Goal: Participate in discussion: Engage in conversation with other users on a specific topic

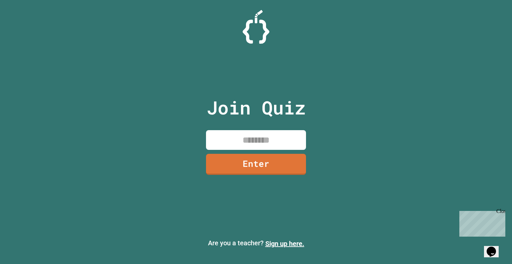
click at [256, 143] on input at bounding box center [256, 140] width 100 height 20
type input "********"
click at [282, 165] on link "Enter" at bounding box center [255, 164] width 101 height 22
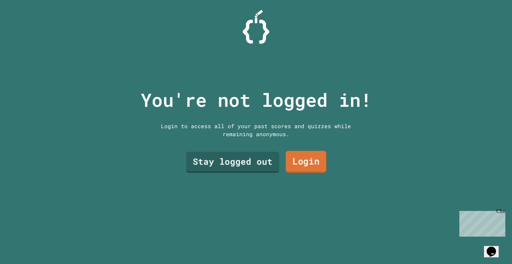
click at [296, 157] on link "Login" at bounding box center [306, 162] width 41 height 22
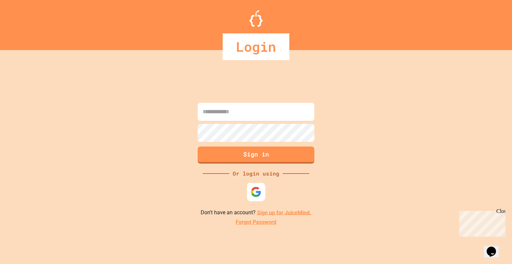
click at [258, 194] on img at bounding box center [256, 191] width 11 height 11
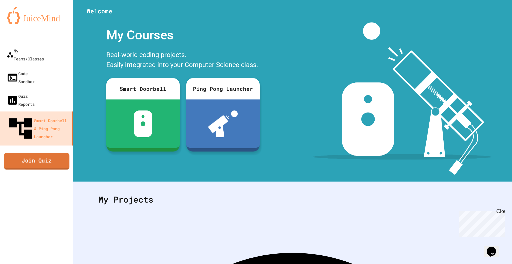
click at [50, 153] on link "Join Quiz" at bounding box center [36, 161] width 65 height 17
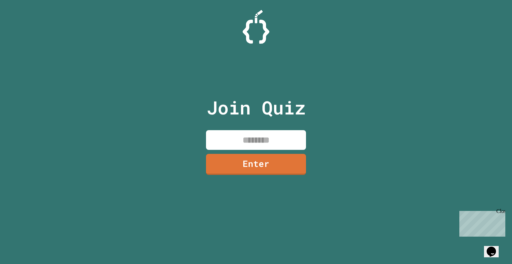
click at [226, 142] on input at bounding box center [256, 140] width 100 height 20
type input "********"
click at [258, 165] on link "Enter" at bounding box center [255, 164] width 101 height 22
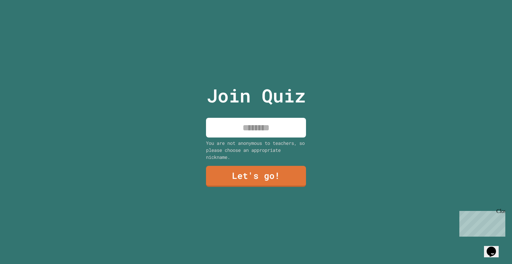
click at [244, 122] on input at bounding box center [256, 128] width 100 height 20
type input "*******"
click at [266, 172] on link "Let's go!" at bounding box center [256, 176] width 98 height 22
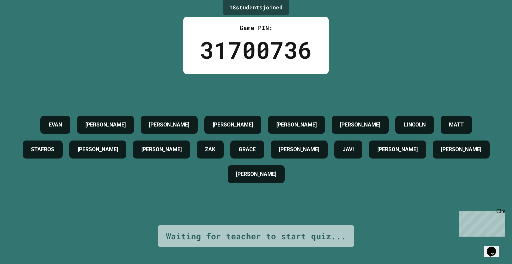
click at [502, 212] on div "Close" at bounding box center [501, 212] width 8 height 8
click at [424, 226] on div "18 student s joined Game PIN: 31700736 [PERSON_NAME] [PERSON_NAME] LUZZIANO [PE…" at bounding box center [256, 132] width 512 height 264
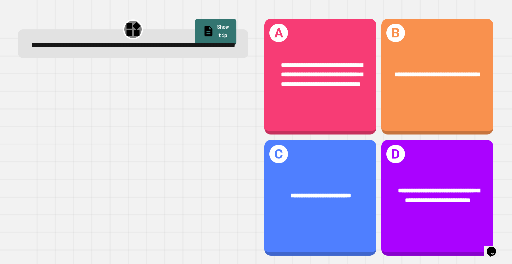
click at [212, 24] on link "Show tip" at bounding box center [215, 32] width 41 height 26
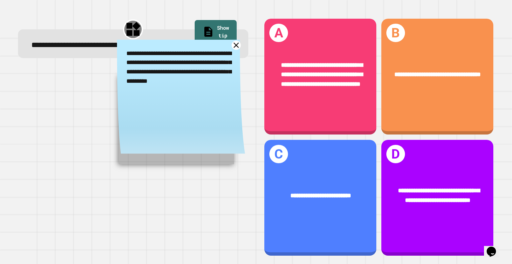
click at [231, 50] on icon at bounding box center [235, 45] width 9 height 9
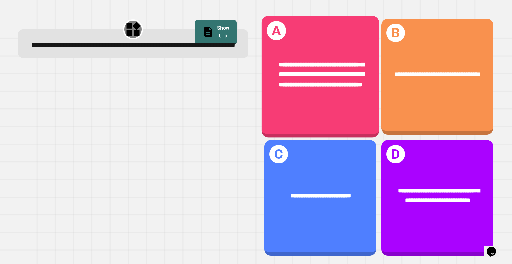
click at [328, 97] on div "**********" at bounding box center [320, 74] width 117 height 55
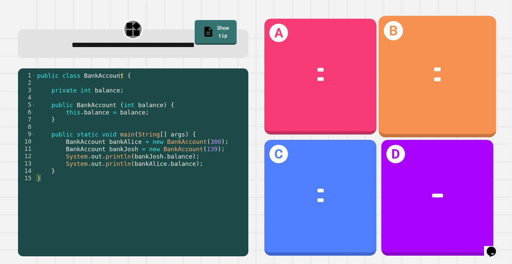
drag, startPoint x: 429, startPoint y: 89, endPoint x: 433, endPoint y: 75, distance: 14.2
click at [434, 76] on span "***" at bounding box center [437, 79] width 7 height 6
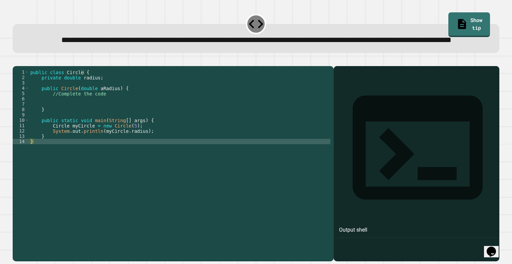
click at [359, 118] on div at bounding box center [416, 173] width 159 height 176
click at [354, 226] on div "Output shell" at bounding box center [353, 230] width 28 height 8
click at [341, 137] on div at bounding box center [416, 173] width 159 height 176
click at [173, 162] on div "public class Circle { private double radius ; public Circle ( double aRadius ) …" at bounding box center [179, 149] width 301 height 160
click at [154, 156] on div "public class Circle { private double radius ; public Circle ( double aRadius ) …" at bounding box center [179, 149] width 301 height 160
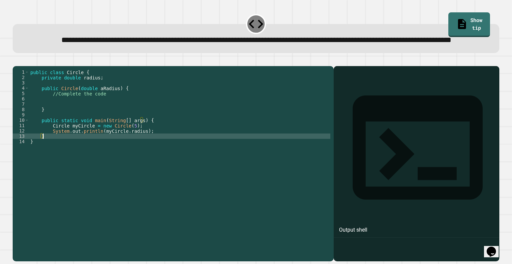
click at [156, 149] on div "public class Circle { private double radius ; public Circle ( double aRadius ) …" at bounding box center [179, 149] width 301 height 160
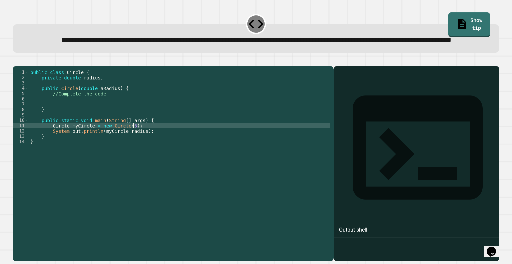
click at [156, 152] on div "public class Circle { private double radius ; public Circle ( double aRadius ) …" at bounding box center [179, 149] width 301 height 160
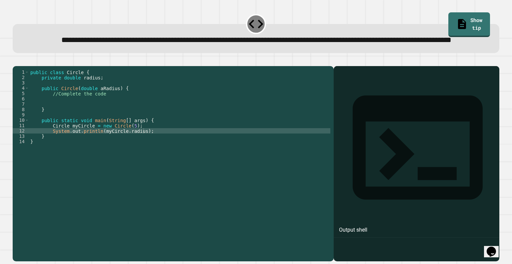
click at [351, 112] on div at bounding box center [416, 173] width 159 height 176
click at [347, 226] on div "Output shell" at bounding box center [353, 230] width 28 height 8
click at [134, 146] on div "public class Circle { private double radius ; public Circle ( double aRadius ) …" at bounding box center [179, 149] width 301 height 160
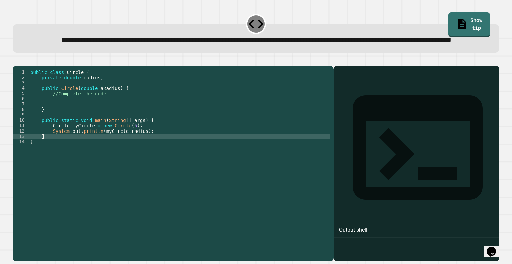
click at [157, 158] on div "public class Circle { private double radius ; public Circle ( double aRadius ) …" at bounding box center [179, 149] width 301 height 160
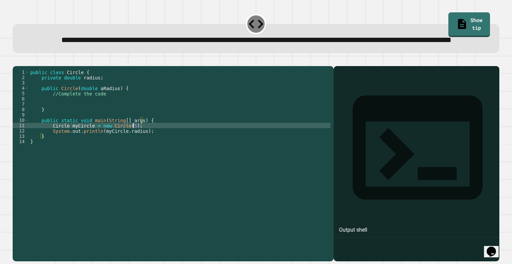
click at [157, 149] on div "public class Circle { private double radius ; public Circle ( double aRadius ) …" at bounding box center [179, 149] width 301 height 160
click at [157, 156] on div "public class Circle { private double radius ; public Circle ( double aRadius ) …" at bounding box center [179, 149] width 301 height 160
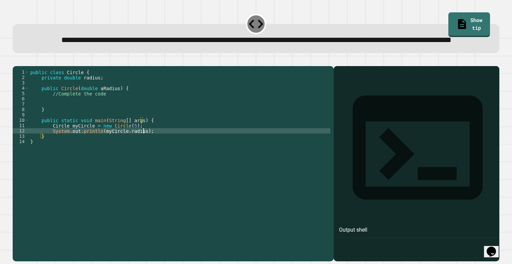
click at [157, 152] on div "public class Circle { private double radius ; public Circle ( double aRadius ) …" at bounding box center [179, 149] width 301 height 160
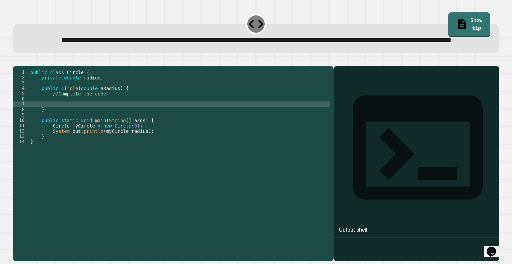
click at [61, 126] on div "public class Circle { private double radius ; public Circle ( double aRadius ) …" at bounding box center [179, 149] width 301 height 160
click at [61, 120] on div "public class Circle { private double radius ; public Circle ( double aRadius ) …" at bounding box center [179, 149] width 301 height 160
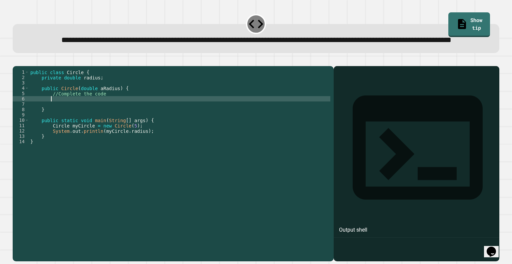
click at [58, 123] on div "public class Circle { private double radius ; public Circle ( double aRadius ) …" at bounding box center [179, 149] width 301 height 160
click at [44, 125] on div "public class Circle { private double radius ; public Circle ( double aRadius ) …" at bounding box center [179, 149] width 301 height 160
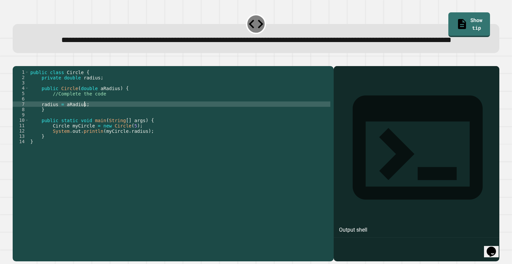
scroll to position [0, 3]
type textarea "**********"
click at [16, 61] on icon "button" at bounding box center [16, 61] width 0 height 0
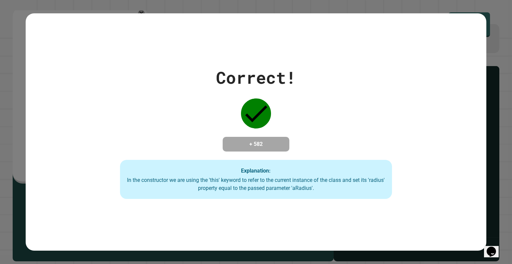
click at [487, 42] on div "Correct! + 582 Explanation: In the constructor we are using the 'this' keyword …" at bounding box center [256, 132] width 512 height 264
click at [260, 126] on div "Correct! + 582 Explanation: In the constructor we are using the 'this' keyword …" at bounding box center [256, 132] width 388 height 134
click at [249, 163] on div "Explanation: In the constructor we are using the 'this' keyword to refer to the…" at bounding box center [256, 179] width 272 height 39
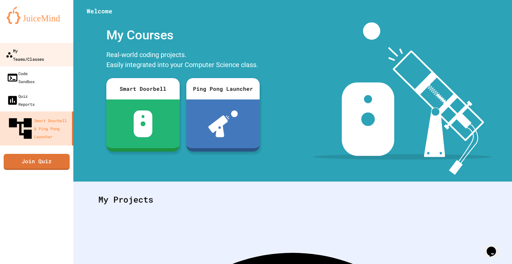
click at [38, 46] on link "My Teams/Classes" at bounding box center [37, 54] width 76 height 23
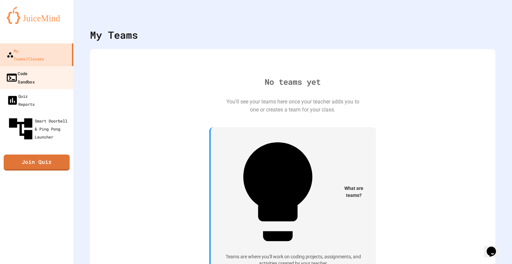
click at [48, 70] on link "Code Sandbox" at bounding box center [37, 77] width 76 height 23
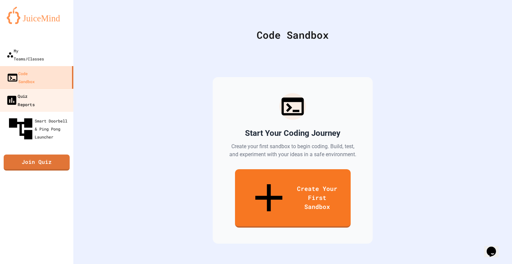
click at [53, 88] on link "Quiz Reports" at bounding box center [37, 99] width 76 height 23
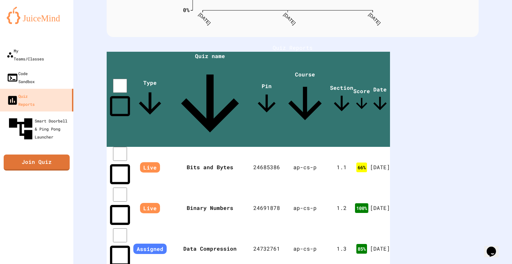
scroll to position [133, 0]
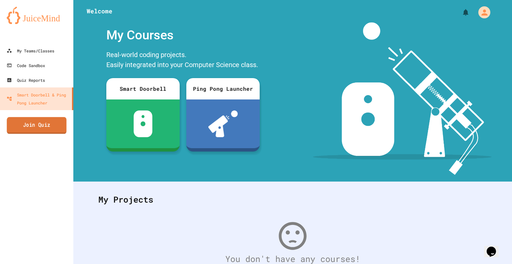
click at [47, 124] on link "Join Quiz" at bounding box center [37, 125] width 60 height 17
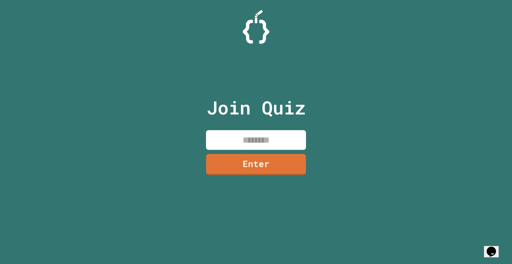
click at [251, 140] on input at bounding box center [256, 140] width 100 height 20
type input "********"
click at [263, 162] on link "Enter" at bounding box center [256, 163] width 102 height 21
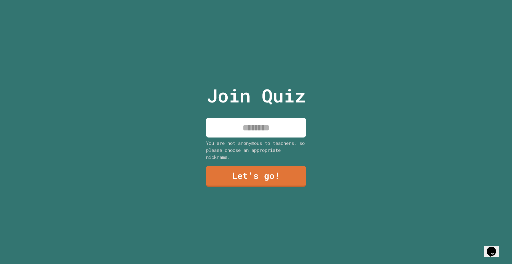
click at [262, 128] on input at bounding box center [256, 128] width 100 height 20
type input "*******"
click at [274, 178] on link "Let's go!" at bounding box center [256, 175] width 92 height 22
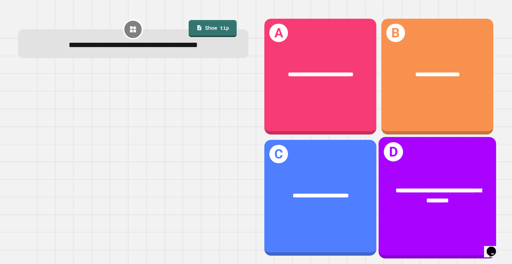
click at [437, 226] on div "**********" at bounding box center [437, 197] width 117 height 121
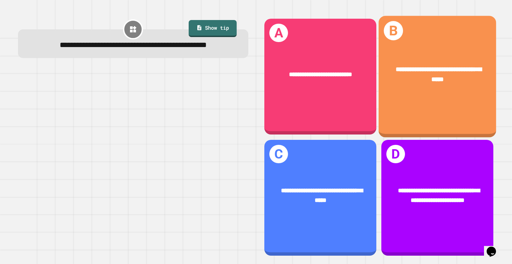
click at [428, 110] on div "**********" at bounding box center [437, 76] width 117 height 121
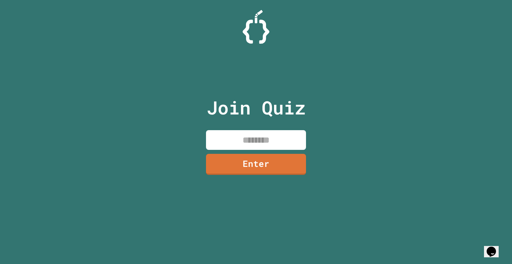
click at [249, 138] on input at bounding box center [256, 140] width 100 height 20
type input "********"
click at [274, 158] on link "Enter" at bounding box center [256, 163] width 99 height 22
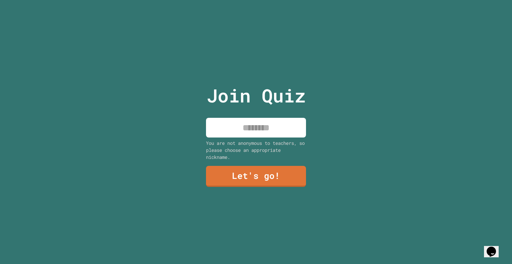
click at [255, 118] on input at bounding box center [256, 128] width 100 height 20
type input "*******"
click at [271, 179] on link "Let's go!" at bounding box center [255, 176] width 101 height 22
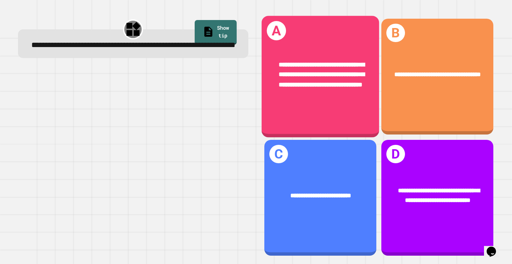
click at [359, 102] on div "**********" at bounding box center [320, 74] width 117 height 55
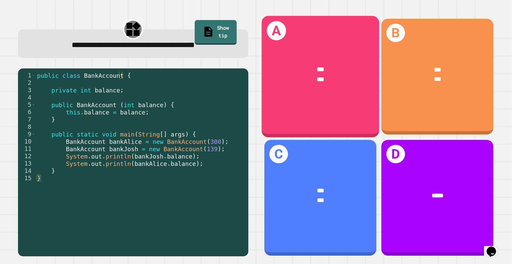
click at [349, 83] on div "*** ***" at bounding box center [320, 74] width 117 height 45
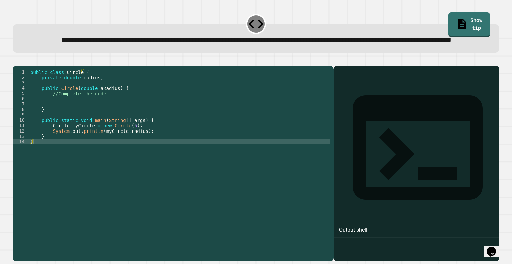
click at [62, 122] on div "public class Circle { private double radius ; public Circle ( double aRadius ) …" at bounding box center [179, 149] width 301 height 160
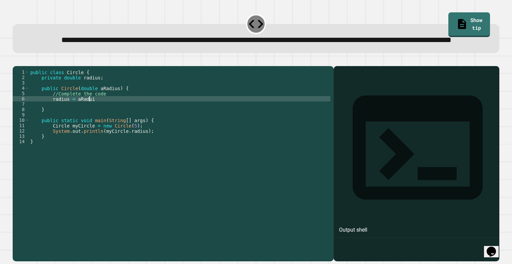
scroll to position [0, 4]
click at [16, 61] on icon "button" at bounding box center [16, 61] width 0 height 0
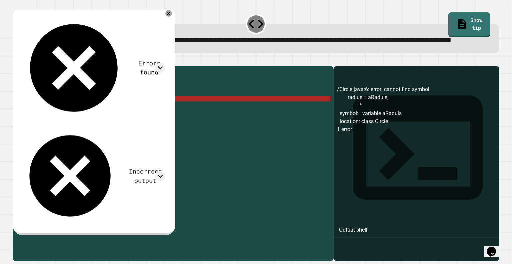
click at [88, 119] on div "public class Circle { private double radius ; public Circle ( double aRadius ) …" at bounding box center [179, 149] width 301 height 160
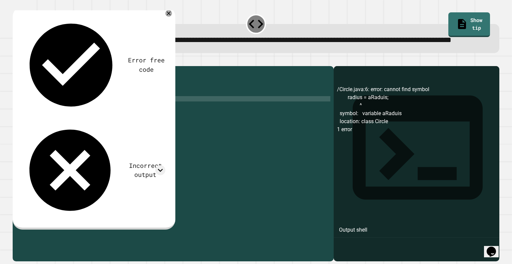
type textarea "**********"
click at [14, 66] on div at bounding box center [256, 62] width 487 height 8
click at [16, 61] on icon "button" at bounding box center [16, 61] width 0 height 0
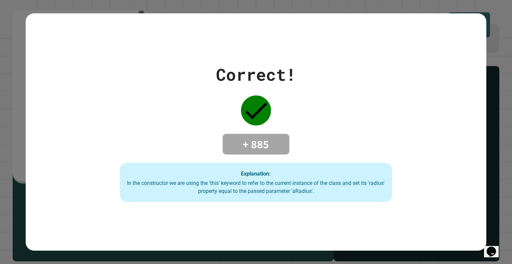
click at [348, 183] on div "In the constructor we are using the 'this' keyword to refer to the current inst…" at bounding box center [256, 187] width 259 height 16
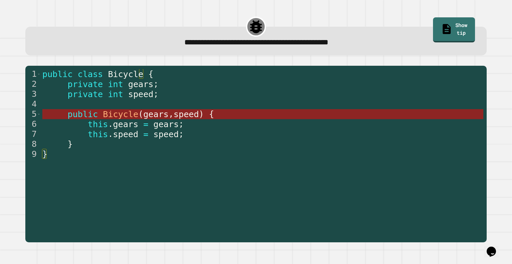
click at [143, 112] on span "gears" at bounding box center [155, 114] width 25 height 10
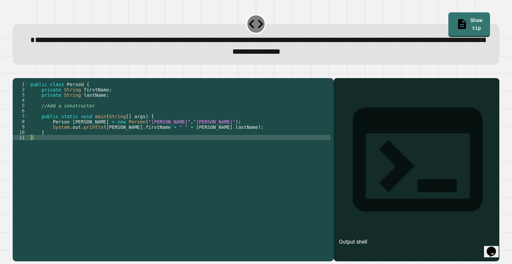
click at [64, 122] on div "public class Person { private String firstName ; private String lastName ; //Ad…" at bounding box center [179, 161] width 301 height 160
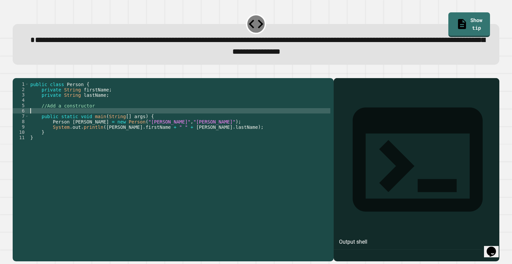
type textarea "*"
click at [168, 122] on div "public class Person { private String firstName ; private String lastName ; //Ad…" at bounding box center [179, 161] width 301 height 160
type textarea "**********"
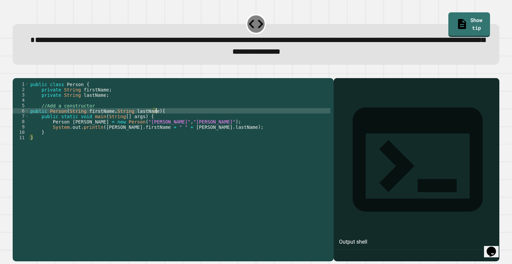
scroll to position [0, 0]
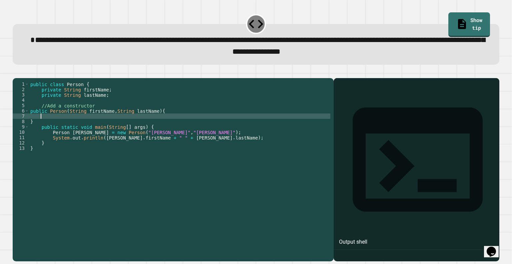
type textarea "*"
click at [1, 133] on div "**********" at bounding box center [256, 132] width 512 height 264
click at [66, 127] on div "public class Person { private String firstName ; private String lastName ; //Ad…" at bounding box center [179, 161] width 301 height 160
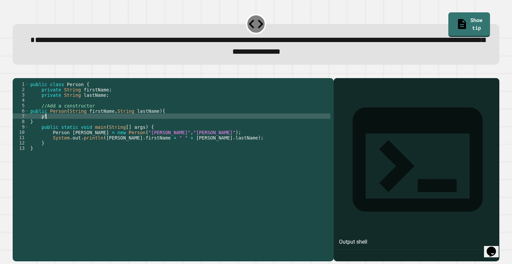
type textarea "*"
type textarea "**********"
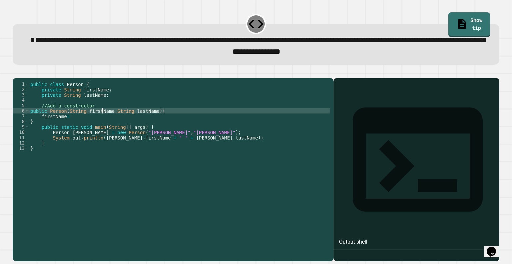
click at [103, 122] on div "public class Person { private String firstName ; private String lastName ; //Ad…" at bounding box center [179, 161] width 301 height 160
click at [106, 120] on div "public class Person { private String firstName ; private String lastName ; //Ad…" at bounding box center [179, 161] width 301 height 160
click at [109, 122] on div "public class Person { private String firstName ; private String lastName ; //Ad…" at bounding box center [179, 161] width 301 height 160
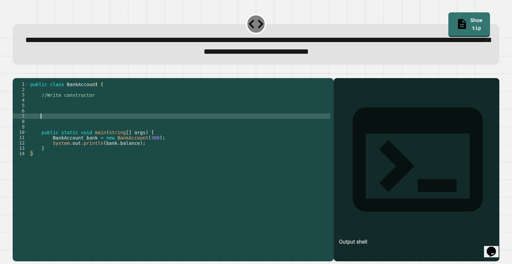
click at [52, 128] on div "public class BankAccount { //Write constructor public static void main ( String…" at bounding box center [179, 161] width 301 height 160
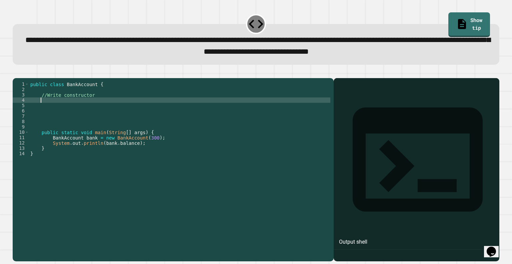
click at [48, 112] on div "public class BankAccount { //Write constructor public static void main ( String…" at bounding box center [179, 161] width 301 height 160
click at [41, 115] on div "public class BankAccount { //Write constructor public static void main ( String…" at bounding box center [179, 161] width 301 height 160
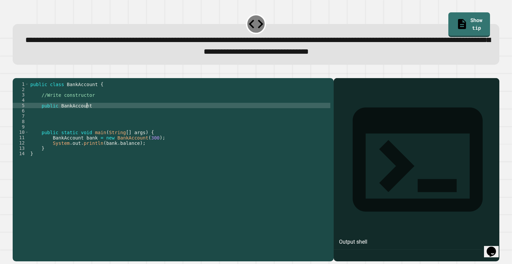
scroll to position [0, 4]
click at [37, 115] on div "public class BankAccount { //Write constructor public BankAccount ( ) public st…" at bounding box center [179, 161] width 301 height 160
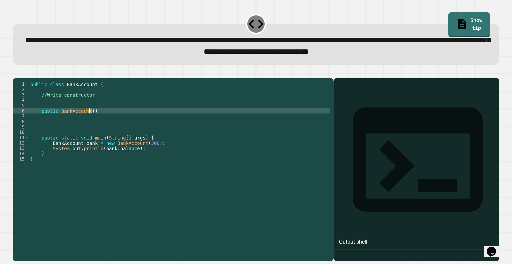
click at [89, 120] on div "public class BankAccount { //Write constructor public BankAccount ( ) public st…" at bounding box center [179, 161] width 301 height 160
type textarea "**********"
click at [59, 111] on div "public class BankAccount { //Write constructor public BankAccount ( int ) publi…" at bounding box center [179, 161] width 301 height 160
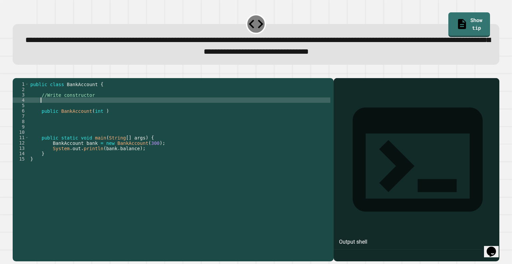
click at [53, 112] on div "public class BankAccount { //Write constructor public BankAccount ( int ) publi…" at bounding box center [179, 161] width 301 height 160
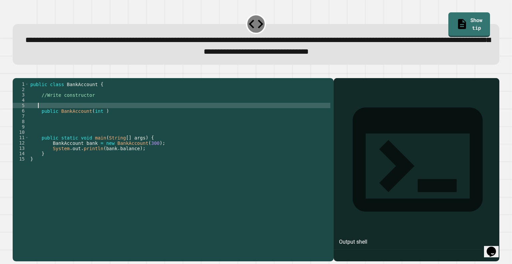
click at [45, 114] on div "public class BankAccount { //Write constructor public BankAccount ( int ) publi…" at bounding box center [179, 161] width 301 height 160
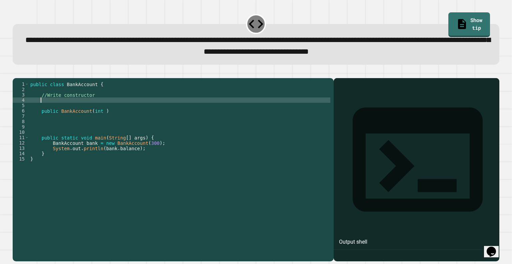
click at [45, 109] on div "public class BankAccount { //Write constructor public BankAccount ( int ) publi…" at bounding box center [179, 161] width 301 height 160
type textarea "*"
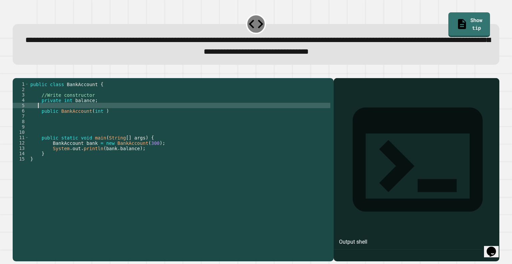
click at [94, 116] on div "public class BankAccount { //Write constructor private int balance ; public Ban…" at bounding box center [179, 161] width 301 height 160
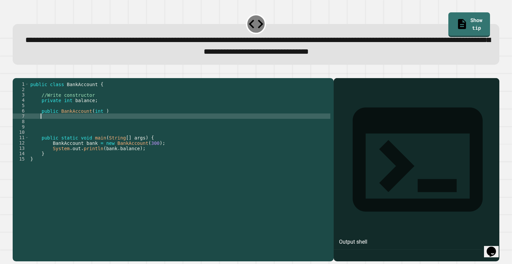
click at [109, 124] on div "public class BankAccount { //Write constructor private int balance ; public Ban…" at bounding box center [179, 161] width 301 height 160
click at [97, 121] on div "public class BankAccount { //Write constructor private int balance ; public Ban…" at bounding box center [179, 161] width 301 height 160
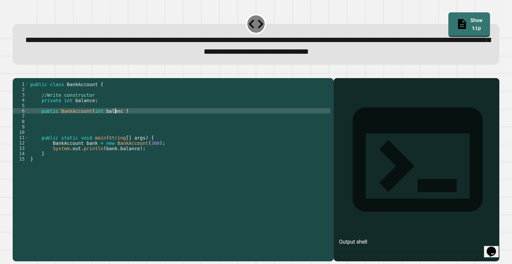
scroll to position [0, 6]
click at [119, 120] on div "public class BankAccount { //Write constructor private int balance ; public Ban…" at bounding box center [179, 161] width 301 height 160
click at [120, 120] on div "public class BankAccount { //Write constructor private int balance ; public Ban…" at bounding box center [179, 161] width 301 height 160
click at [132, 119] on div "public class BankAccount { //Write constructor private int balance ; public Ban…" at bounding box center [179, 161] width 301 height 160
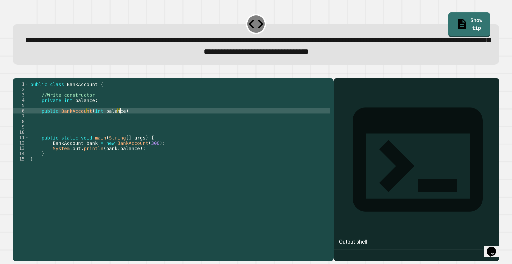
click at [46, 112] on div "public class BankAccount { //Write constructor private int balance ; public Ban…" at bounding box center [179, 161] width 301 height 160
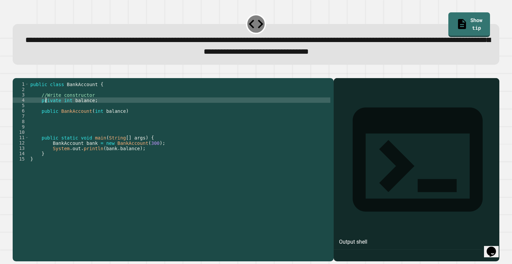
scroll to position [0, 4]
click at [46, 112] on div "public class BankAccount { //Write constructor private int balance ; public Ban…" at bounding box center [179, 161] width 301 height 160
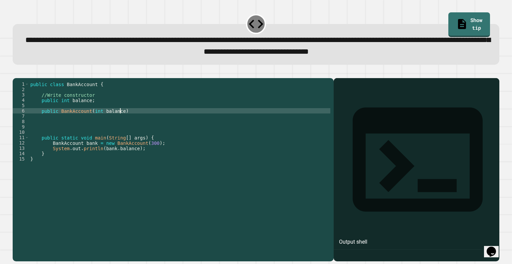
click at [129, 120] on div "public class BankAccount { //Write constructor public int balance ; public Bank…" at bounding box center [179, 161] width 301 height 160
type textarea "**********"
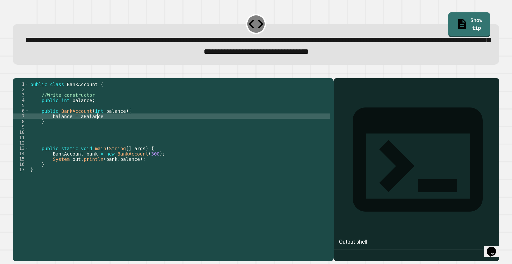
scroll to position [0, 4]
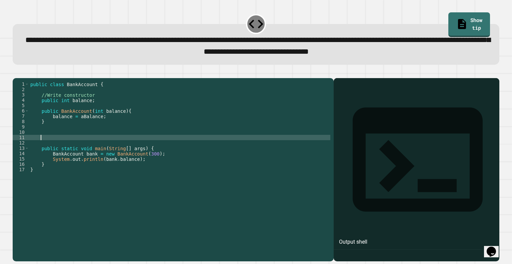
click at [101, 150] on div "public class BankAccount { //Write constructor public int balance ; public Bank…" at bounding box center [179, 161] width 301 height 160
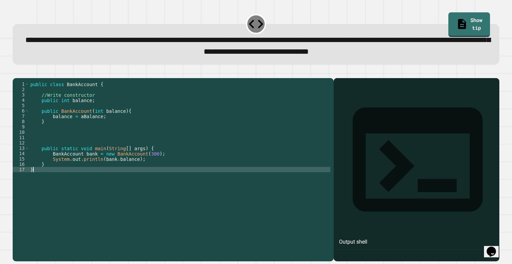
click at [105, 183] on div "public class BankAccount { //Write constructor public int balance ; public Bank…" at bounding box center [179, 161] width 301 height 160
click at [27, 78] on div at bounding box center [256, 74] width 487 height 8
click at [16, 72] on button "button" at bounding box center [16, 72] width 0 height 0
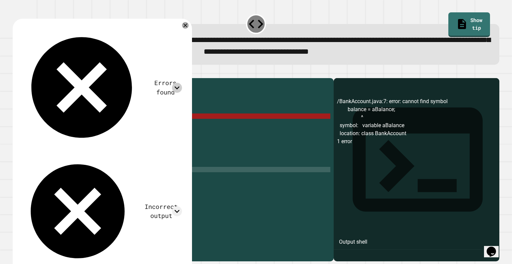
click at [179, 86] on icon at bounding box center [176, 87] width 5 height 3
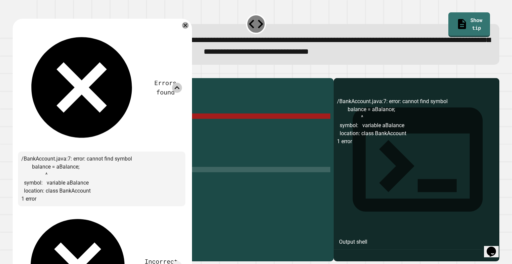
click at [179, 86] on icon at bounding box center [176, 87] width 5 height 3
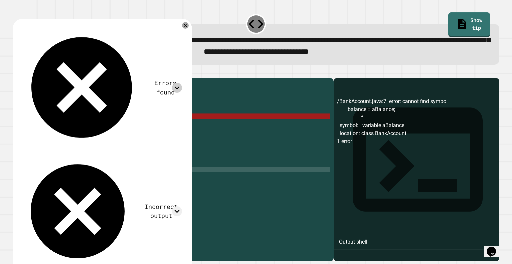
click at [77, 127] on div "public class BankAccount { //Write constructor public int balance ; public Bank…" at bounding box center [179, 161] width 301 height 160
click at [79, 127] on div "public class BankAccount { //Write constructor public int balance ; public Bank…" at bounding box center [179, 161] width 301 height 160
click at [81, 128] on div "public class BankAccount { //Write constructor public int balance ; public Bank…" at bounding box center [179, 161] width 301 height 160
click at [109, 151] on div "public class BankAccount { //Write constructor public int balance ; public Bank…" at bounding box center [179, 161] width 301 height 160
click at [192, 51] on div "Errors found /BankAccount.java:7: error: cannot find symbol balance = aBalance;…" at bounding box center [102, 148] width 179 height 259
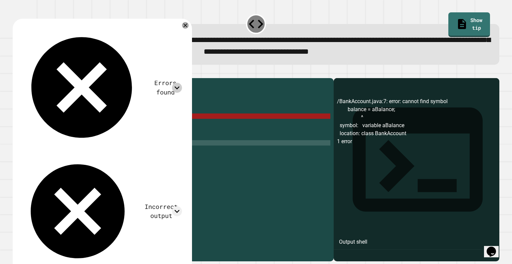
click at [177, 155] on div "Incorrect output" at bounding box center [101, 211] width 161 height 113
click at [182, 206] on icon at bounding box center [177, 211] width 10 height 10
click at [182, 83] on icon at bounding box center [177, 88] width 10 height 10
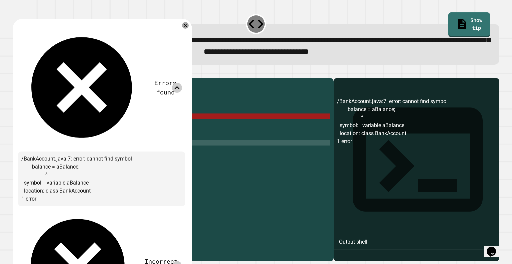
click at [185, 34] on div "Errors found /BankAccount.java:7: error: cannot find symbol balance = aBalance;…" at bounding box center [101, 211] width 167 height 374
click at [182, 83] on icon at bounding box center [177, 88] width 10 height 10
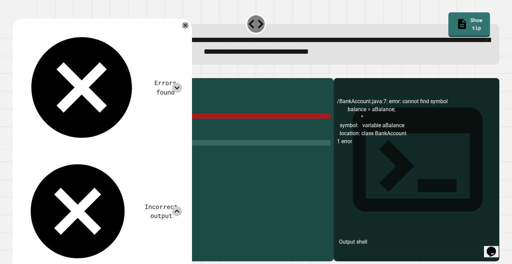
click at [190, 19] on div "**********" at bounding box center [256, 38] width 492 height 57
click at [189, 27] on icon at bounding box center [185, 25] width 7 height 7
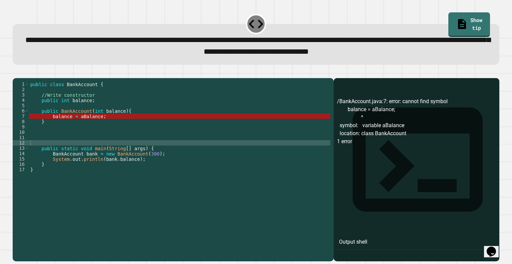
click at [97, 128] on div "public class BankAccount { //Write constructor public int balance ; public Bank…" at bounding box center [179, 161] width 301 height 160
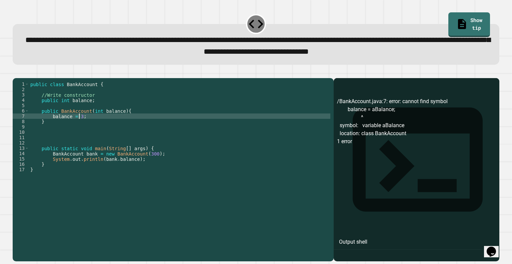
scroll to position [0, 3]
type textarea "**********"
click at [22, 78] on icon "button" at bounding box center [21, 76] width 4 height 5
